Goal: Transaction & Acquisition: Book appointment/travel/reservation

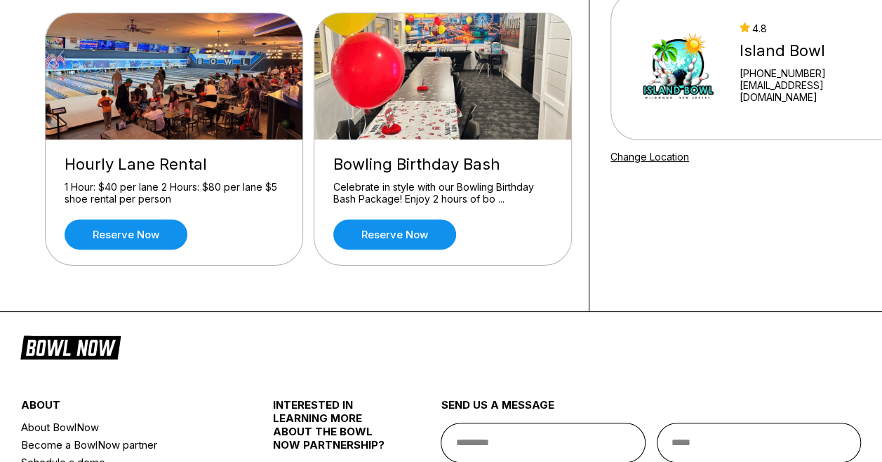
scroll to position [140, 0]
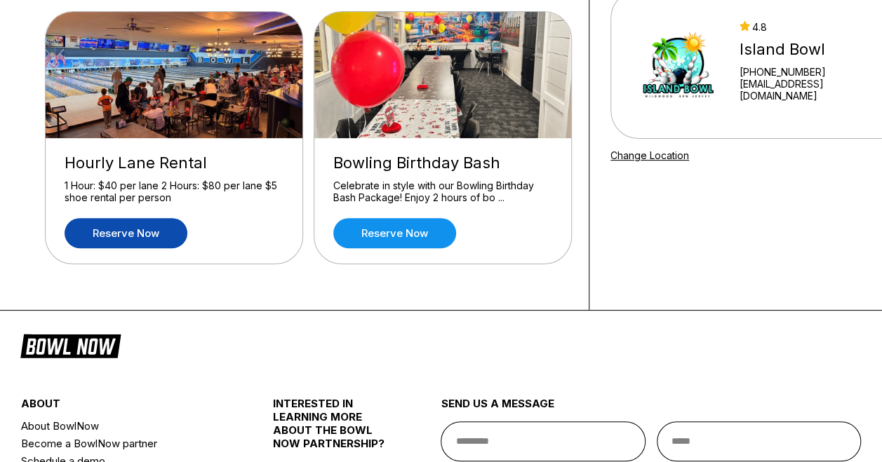
click at [141, 241] on link "Reserve now" at bounding box center [126, 233] width 123 height 30
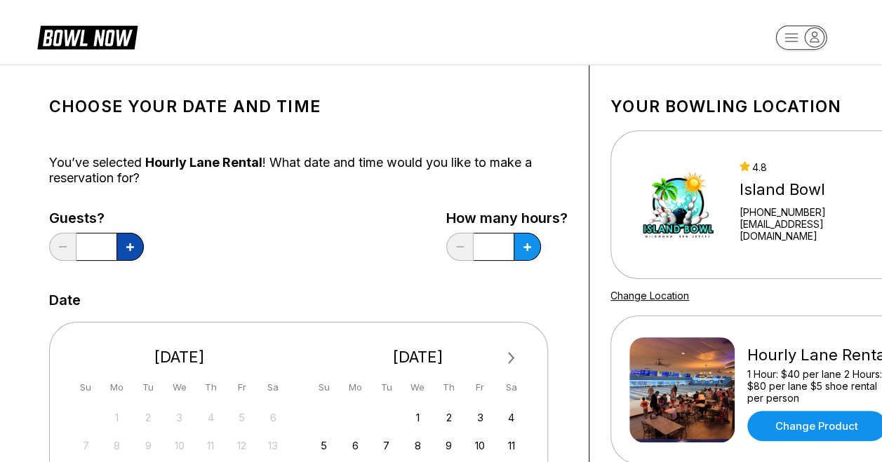
click at [140, 253] on button at bounding box center [129, 247] width 27 height 28
type input "*"
click at [527, 251] on icon at bounding box center [527, 247] width 8 height 8
type input "*"
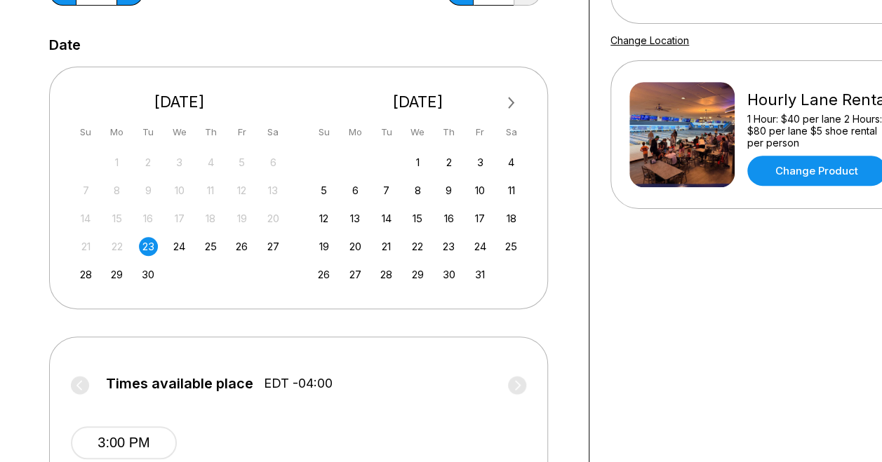
scroll to position [281, 0]
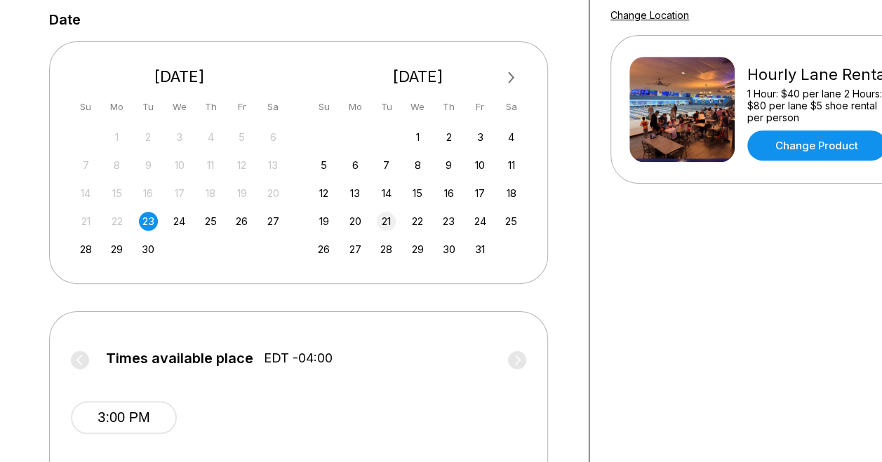
click at [383, 223] on div "21" at bounding box center [386, 221] width 19 height 19
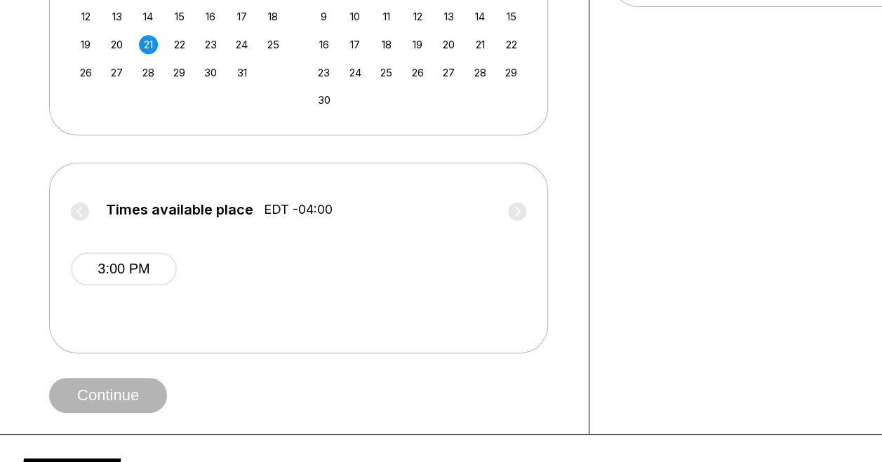
scroll to position [561, 0]
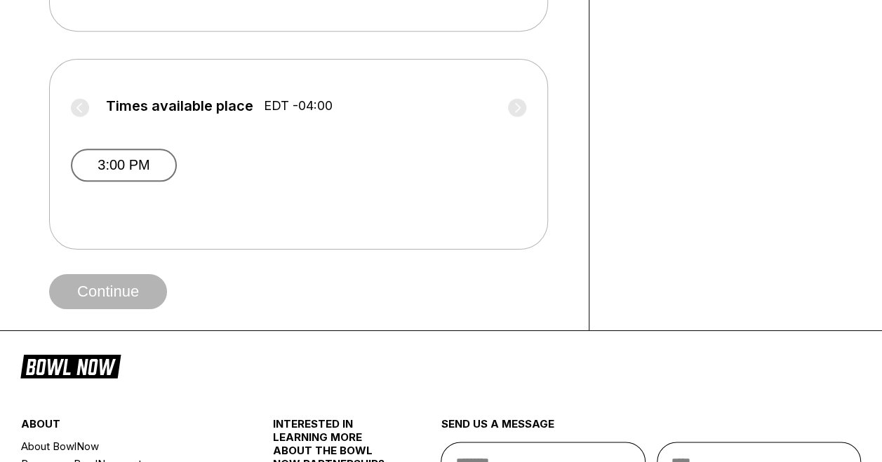
click at [150, 173] on button "3:00 PM" at bounding box center [124, 165] width 106 height 33
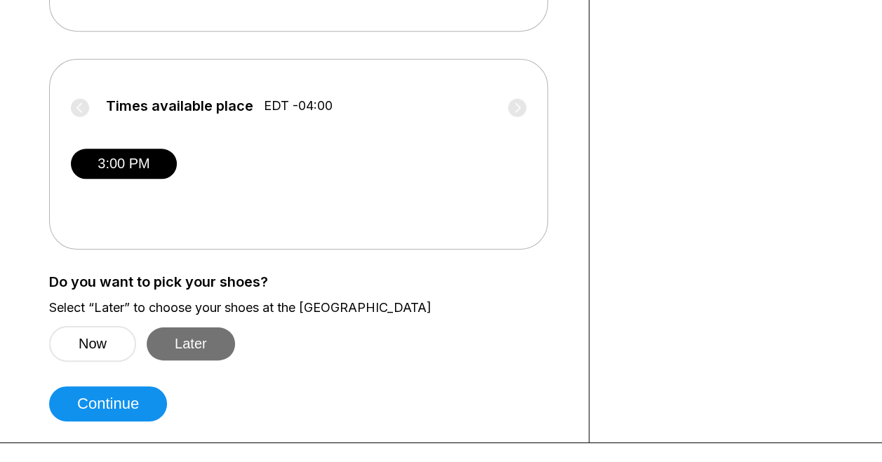
click at [187, 359] on button "Later" at bounding box center [191, 344] width 88 height 33
click at [168, 344] on button "Later" at bounding box center [191, 344] width 88 height 33
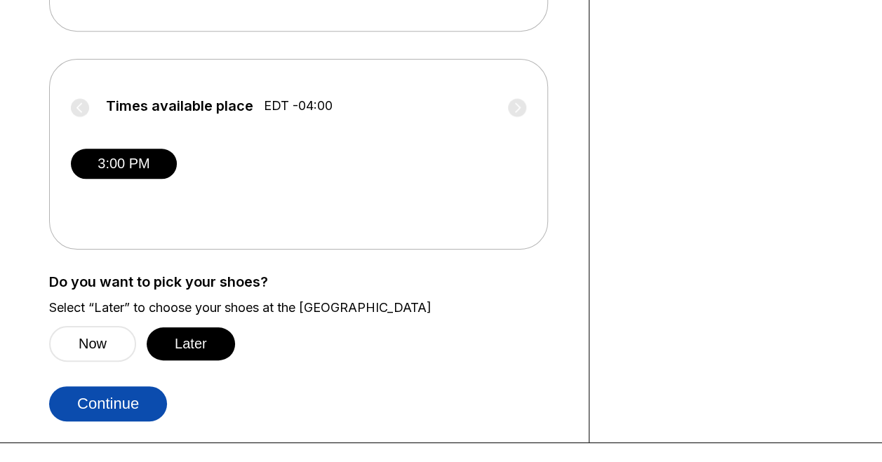
click at [130, 415] on button "Continue" at bounding box center [108, 404] width 118 height 35
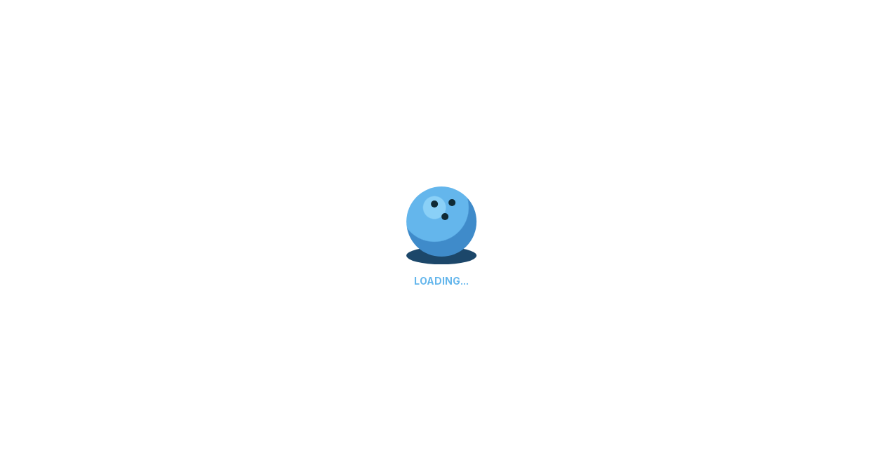
select select "**"
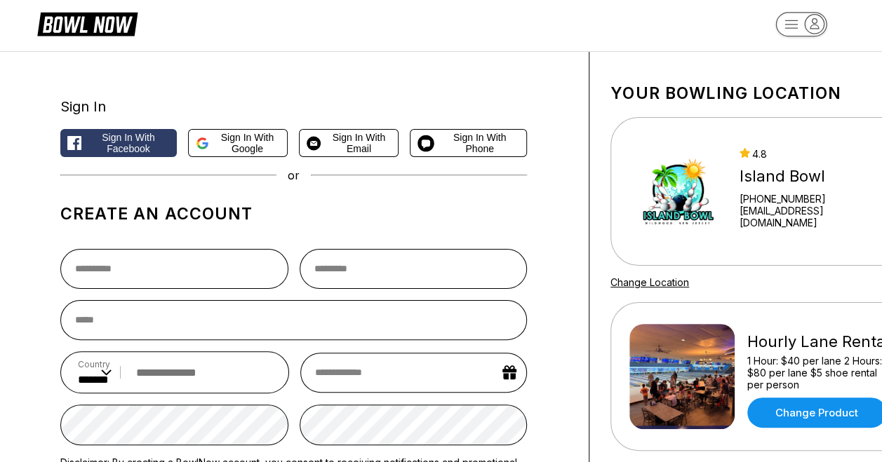
scroll to position [13, 0]
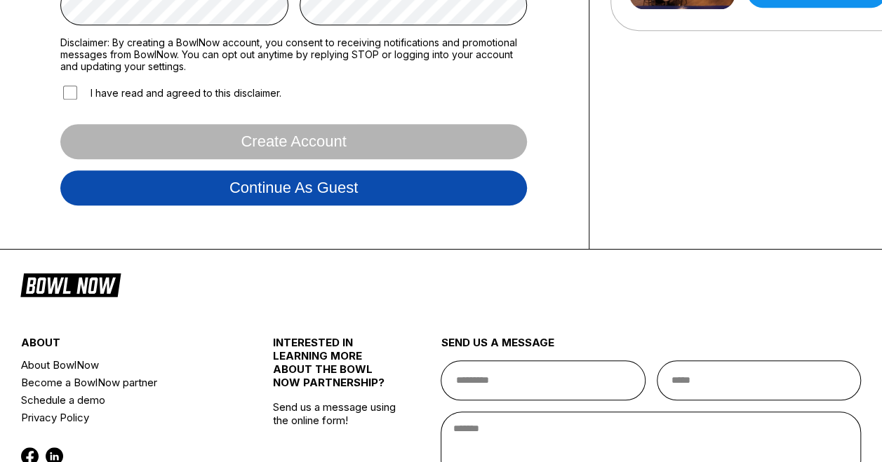
click at [394, 191] on button "Continue as guest" at bounding box center [293, 188] width 467 height 35
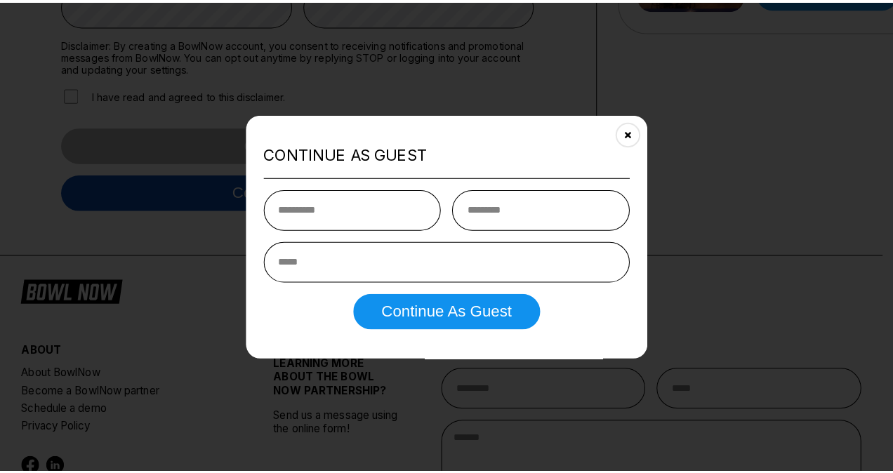
scroll to position [261, 0]
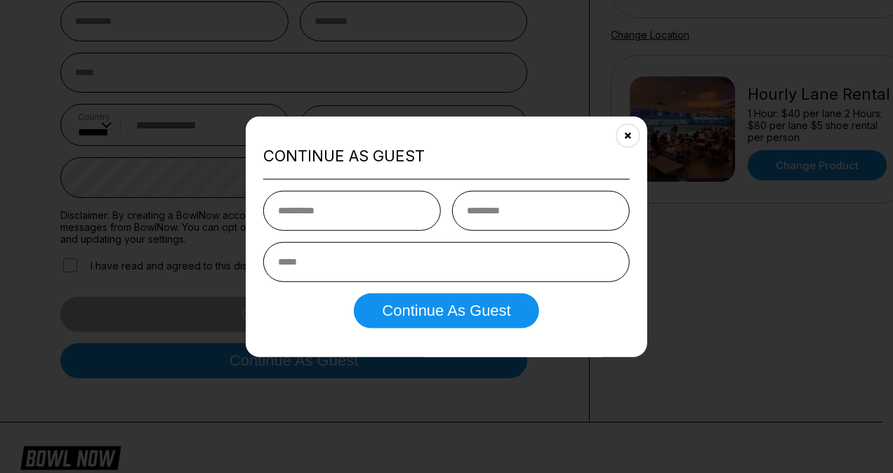
click at [413, 211] on input "text" at bounding box center [352, 210] width 178 height 40
click at [631, 135] on icon "Close" at bounding box center [627, 135] width 11 height 11
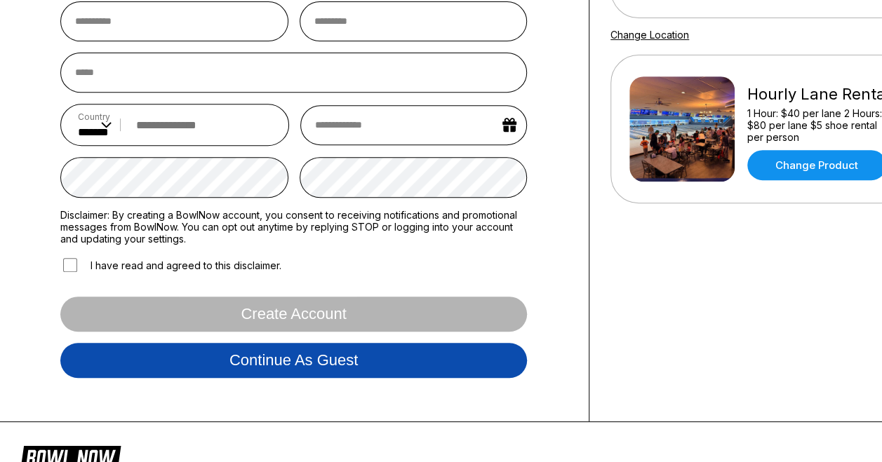
click at [359, 363] on button "Continue as guest" at bounding box center [293, 360] width 467 height 35
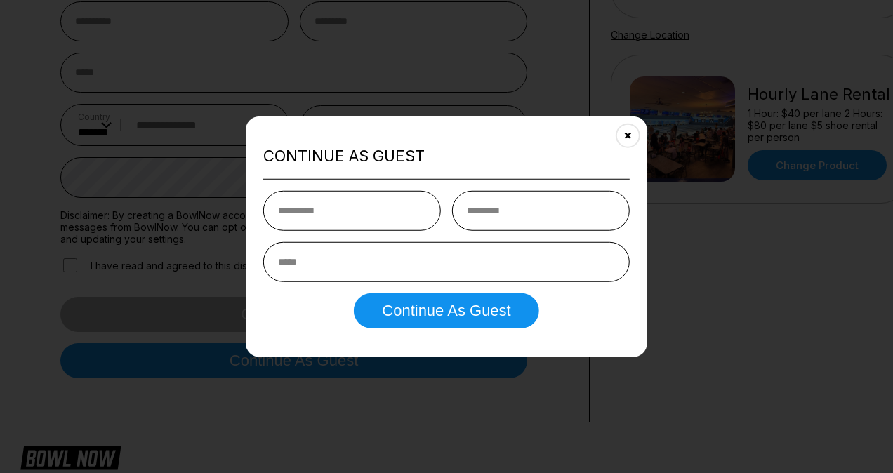
click at [370, 219] on input "text" at bounding box center [352, 210] width 178 height 40
type input "******"
click at [500, 211] on input "text" at bounding box center [541, 210] width 178 height 40
type input "*"
click at [416, 265] on input "email" at bounding box center [446, 261] width 366 height 40
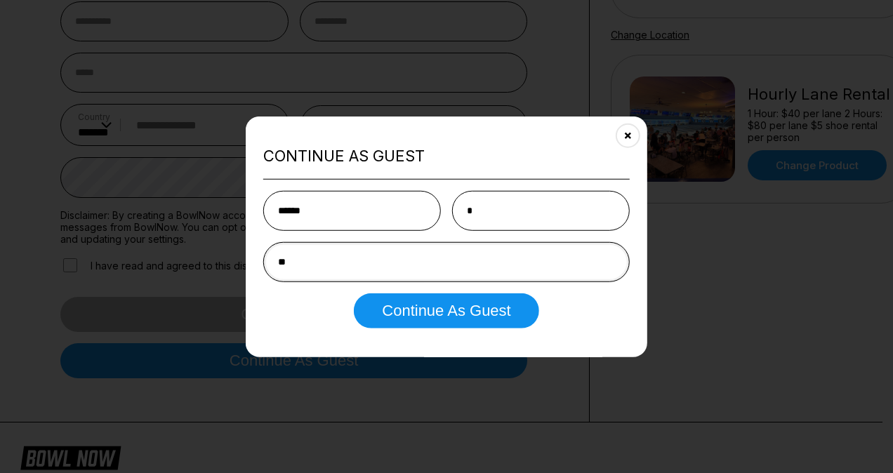
type input "*"
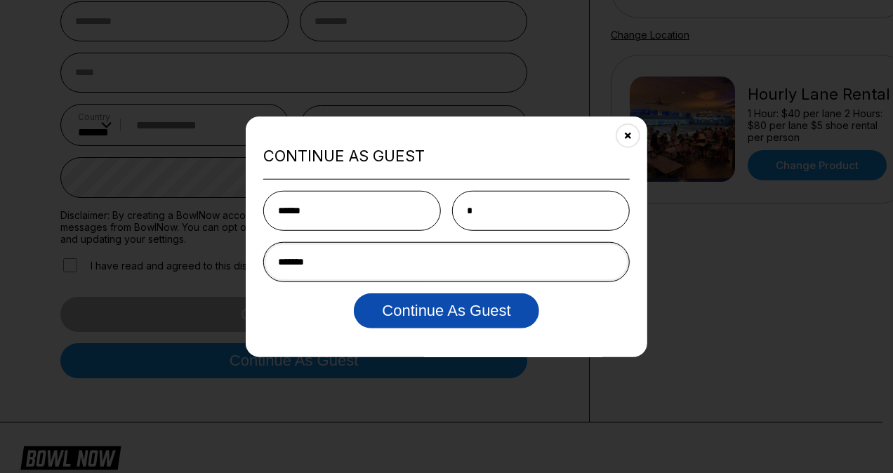
type input "*******"
click at [429, 305] on button "Continue as Guest" at bounding box center [446, 310] width 185 height 35
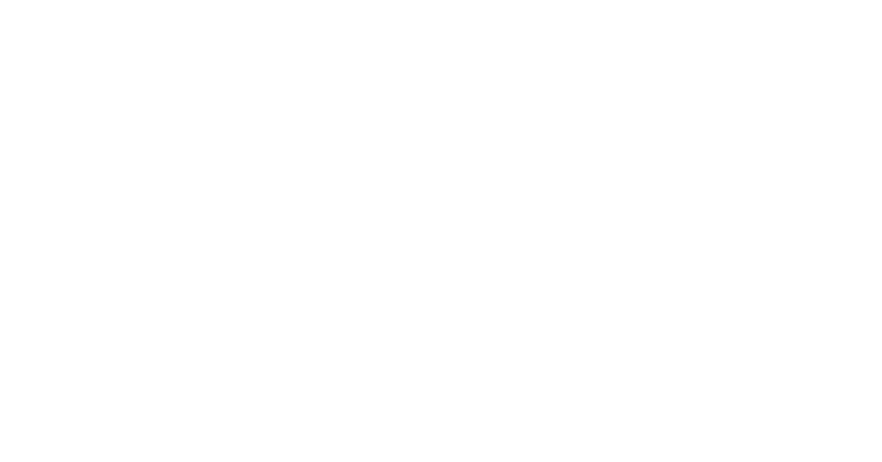
scroll to position [0, 0]
select select "**"
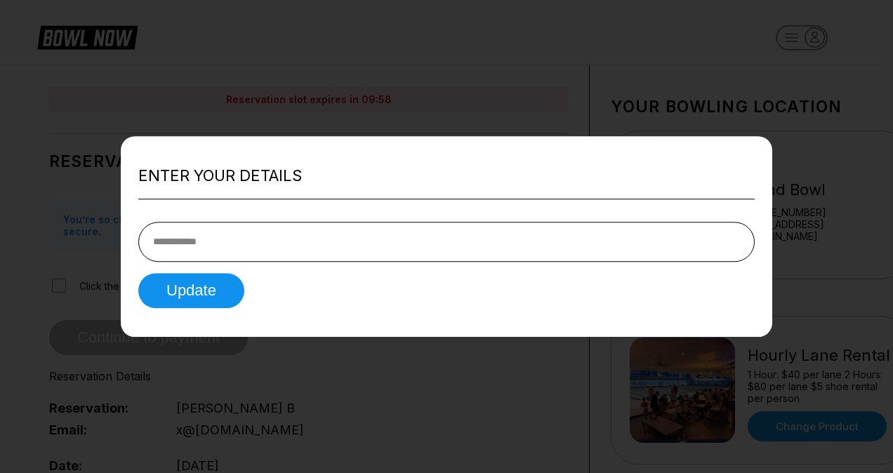
click at [437, 235] on input "tel" at bounding box center [446, 242] width 616 height 40
type input "*"
click at [205, 286] on button "Update" at bounding box center [191, 290] width 106 height 35
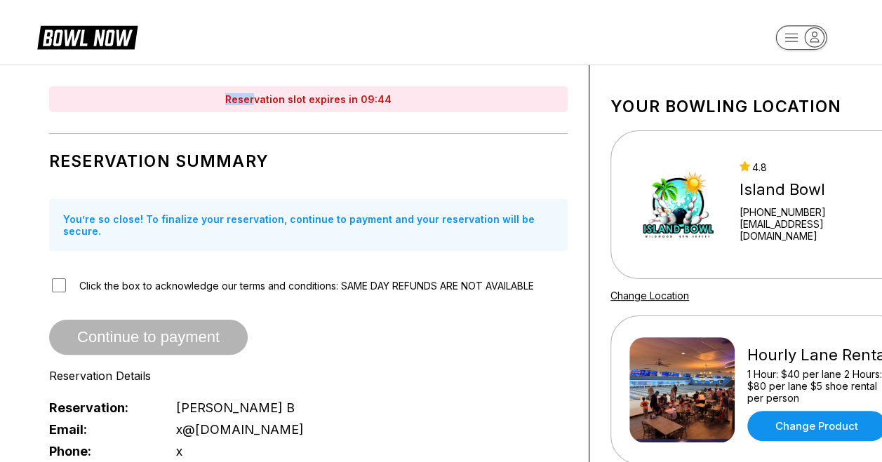
drag, startPoint x: 24, startPoint y: 18, endPoint x: 257, endPoint y: 109, distance: 250.2
click at [83, 62] on header at bounding box center [441, 32] width 882 height 65
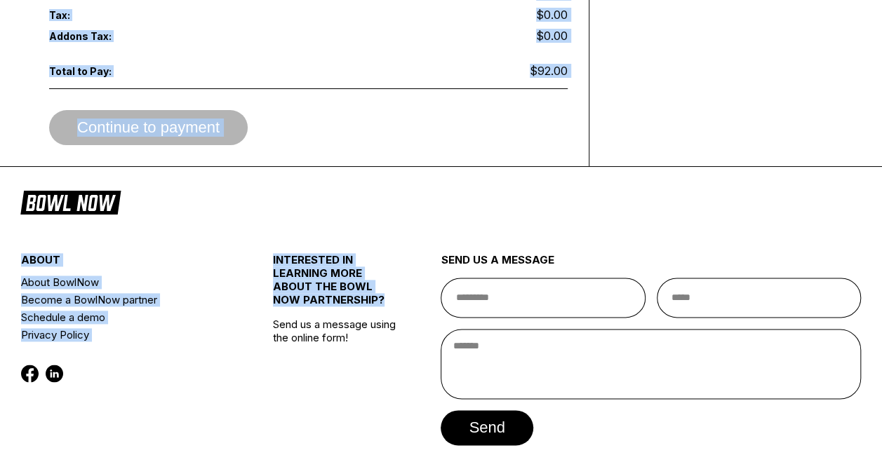
scroll to position [767, 0]
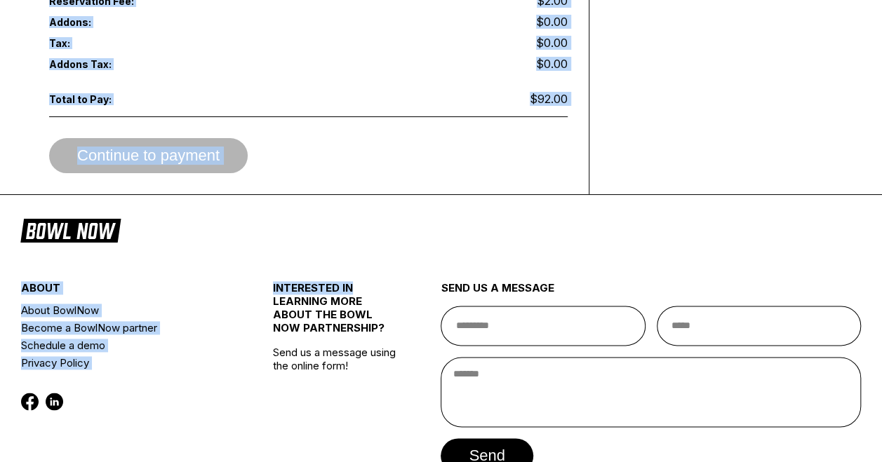
drag, startPoint x: 16, startPoint y: 20, endPoint x: 413, endPoint y: 247, distance: 457.0
drag, startPoint x: 413, startPoint y: 247, endPoint x: 400, endPoint y: 199, distance: 50.0
click at [401, 199] on footer "about About [PERSON_NAME] Become a BowlNow partner Schedule a demo Privacy Poli…" at bounding box center [441, 372] width 882 height 355
drag, startPoint x: 327, startPoint y: 83, endPoint x: 310, endPoint y: 91, distance: 18.8
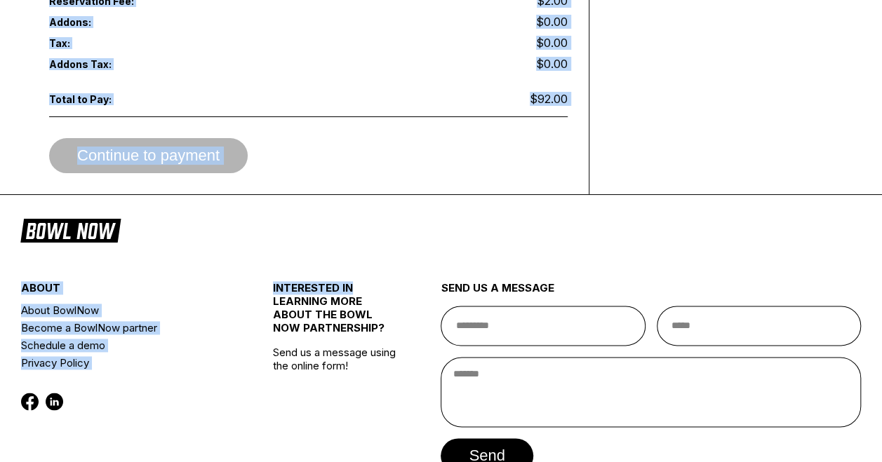
click at [310, 91] on div "Total to Pay: $92.00" at bounding box center [308, 98] width 519 height 21
click at [323, 138] on div "Continue to payment" at bounding box center [308, 155] width 519 height 35
